Goal: Task Accomplishment & Management: Complete application form

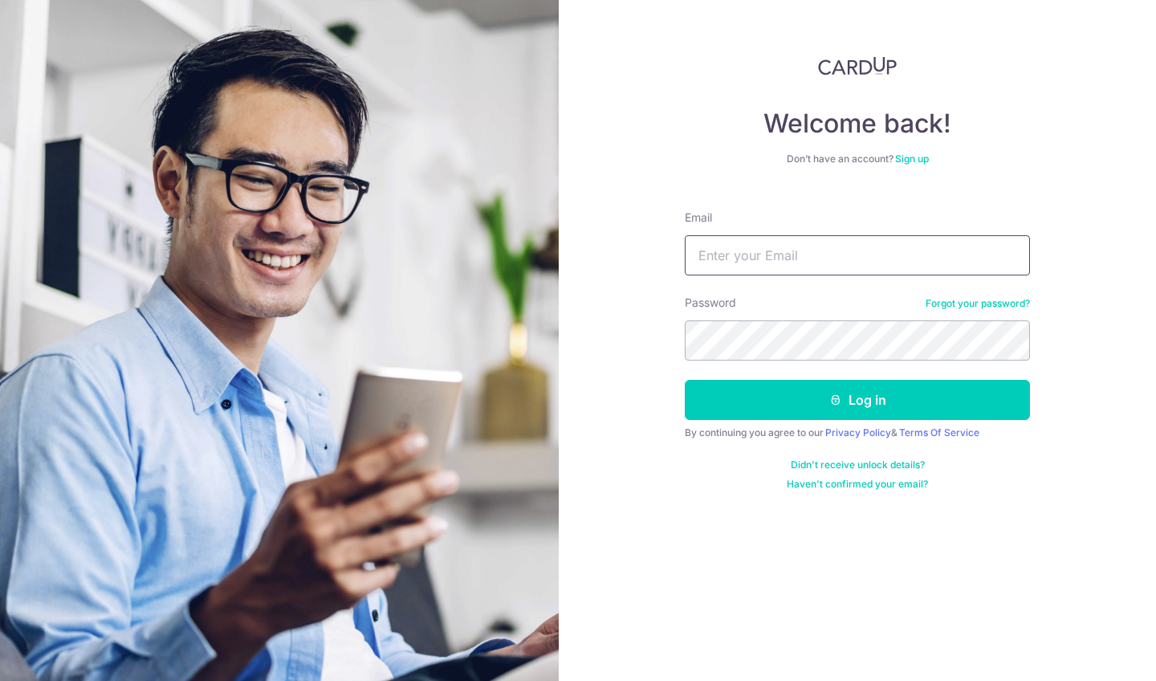
type input "[EMAIL_ADDRESS][DOMAIN_NAME]"
click at [857, 400] on button "Log in" at bounding box center [857, 400] width 345 height 40
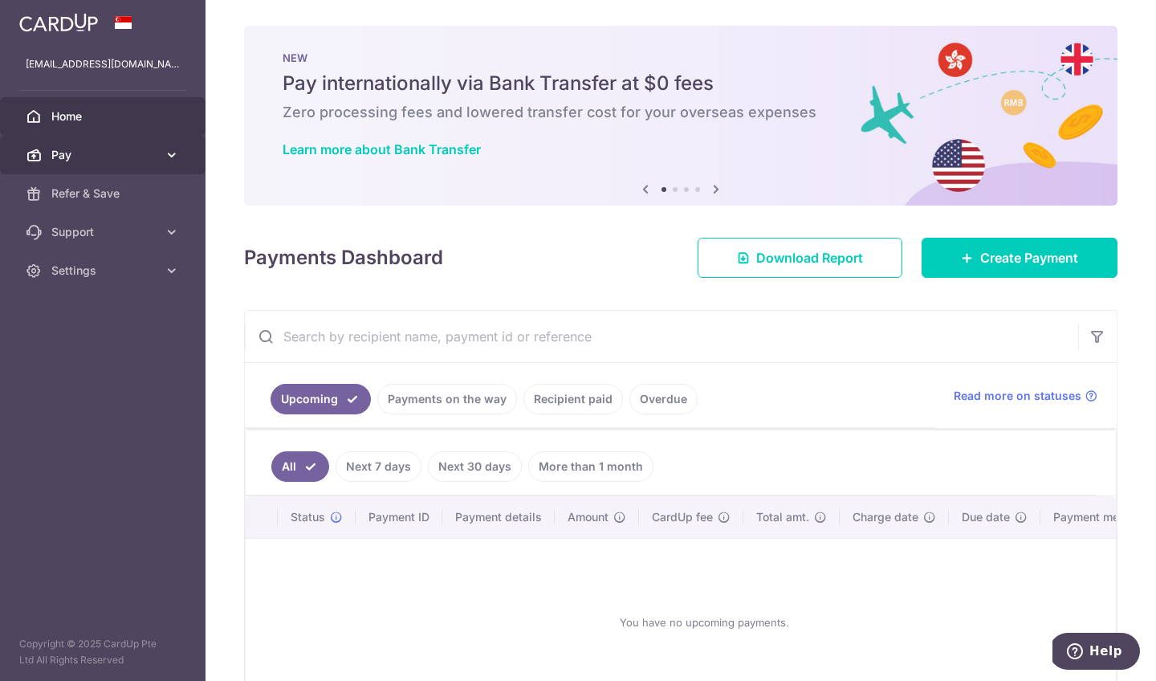
click at [162, 160] on link "Pay" at bounding box center [102, 155] width 205 height 39
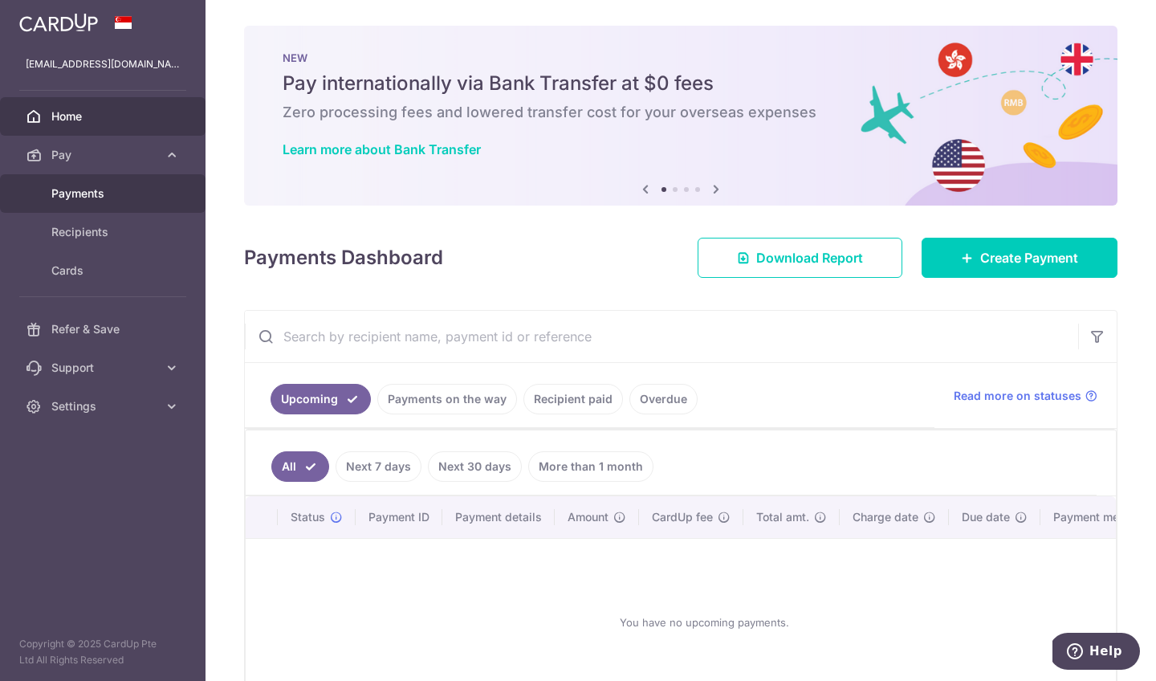
click at [149, 209] on link "Payments" at bounding box center [102, 193] width 205 height 39
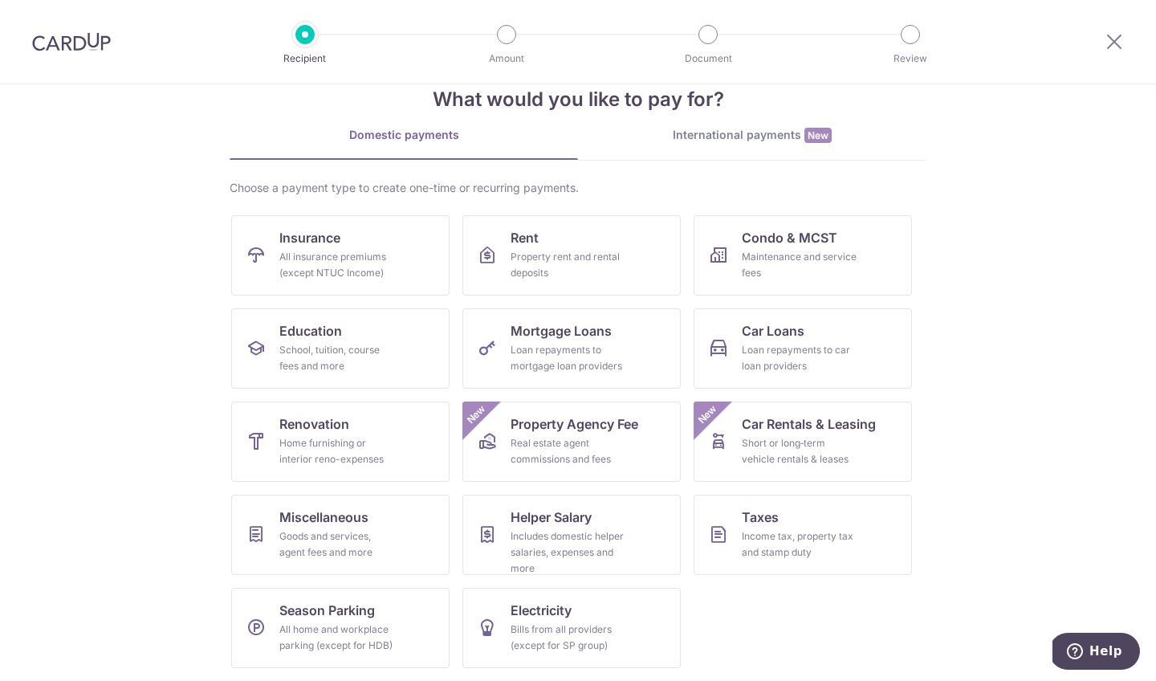
scroll to position [38, 0]
click at [396, 553] on link "Miscellaneous Goods and services, agent fees and more" at bounding box center [340, 534] width 218 height 80
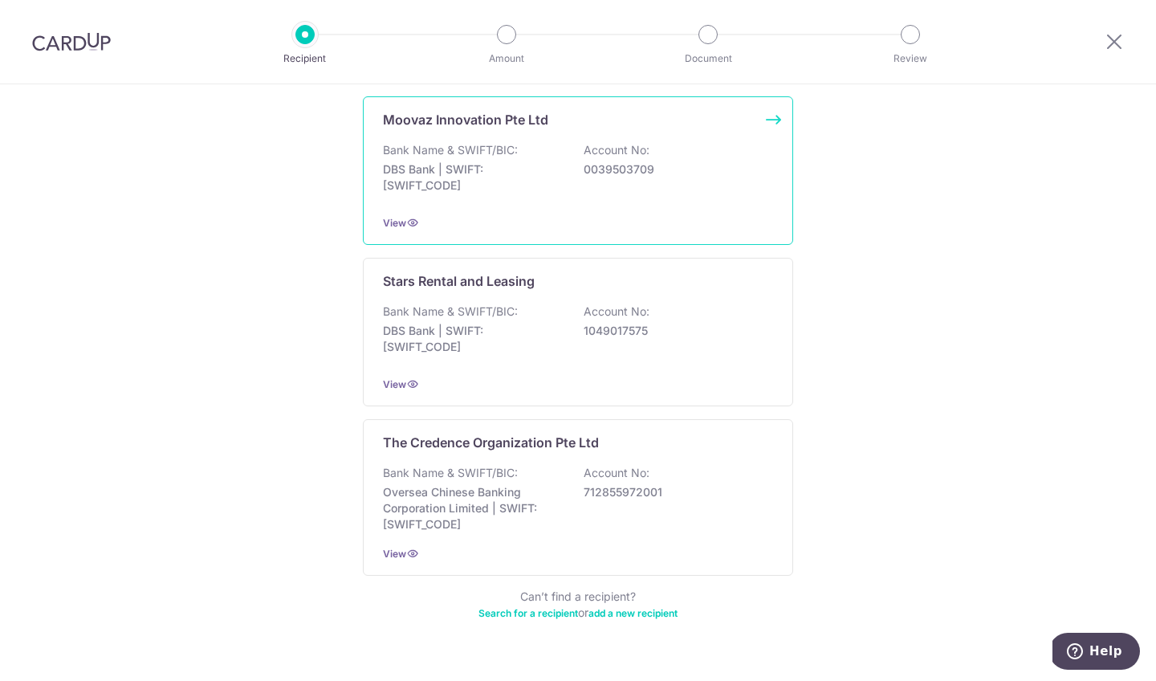
scroll to position [761, 0]
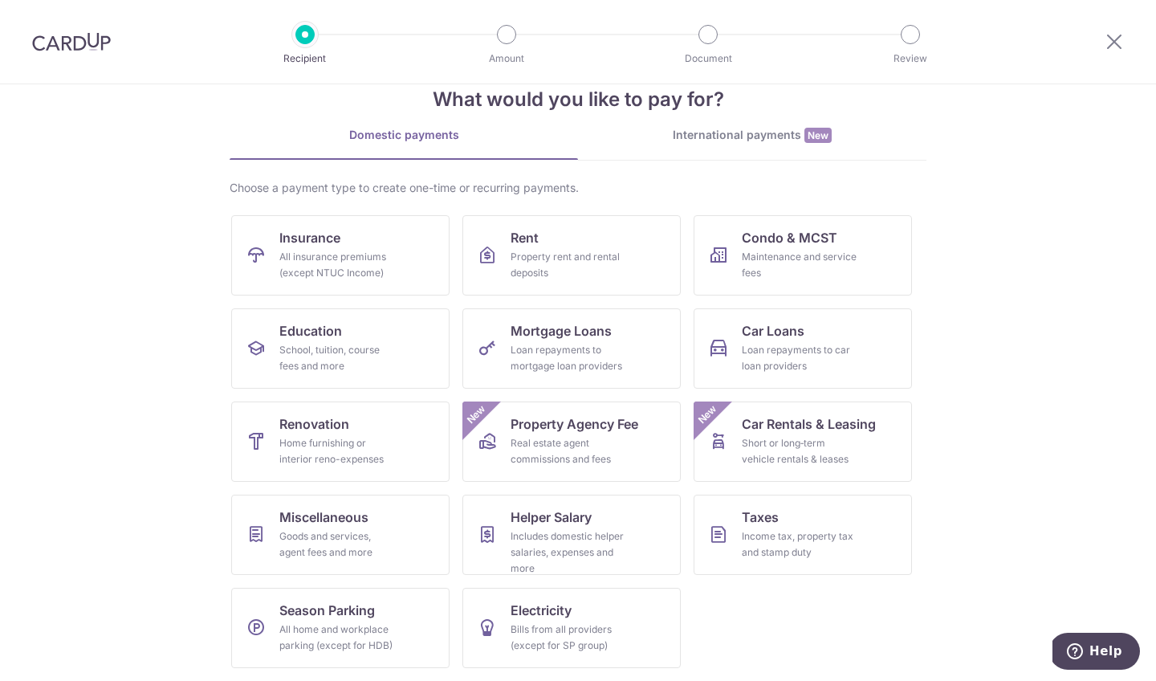
scroll to position [38, 0]
